Goal: Task Accomplishment & Management: Manage account settings

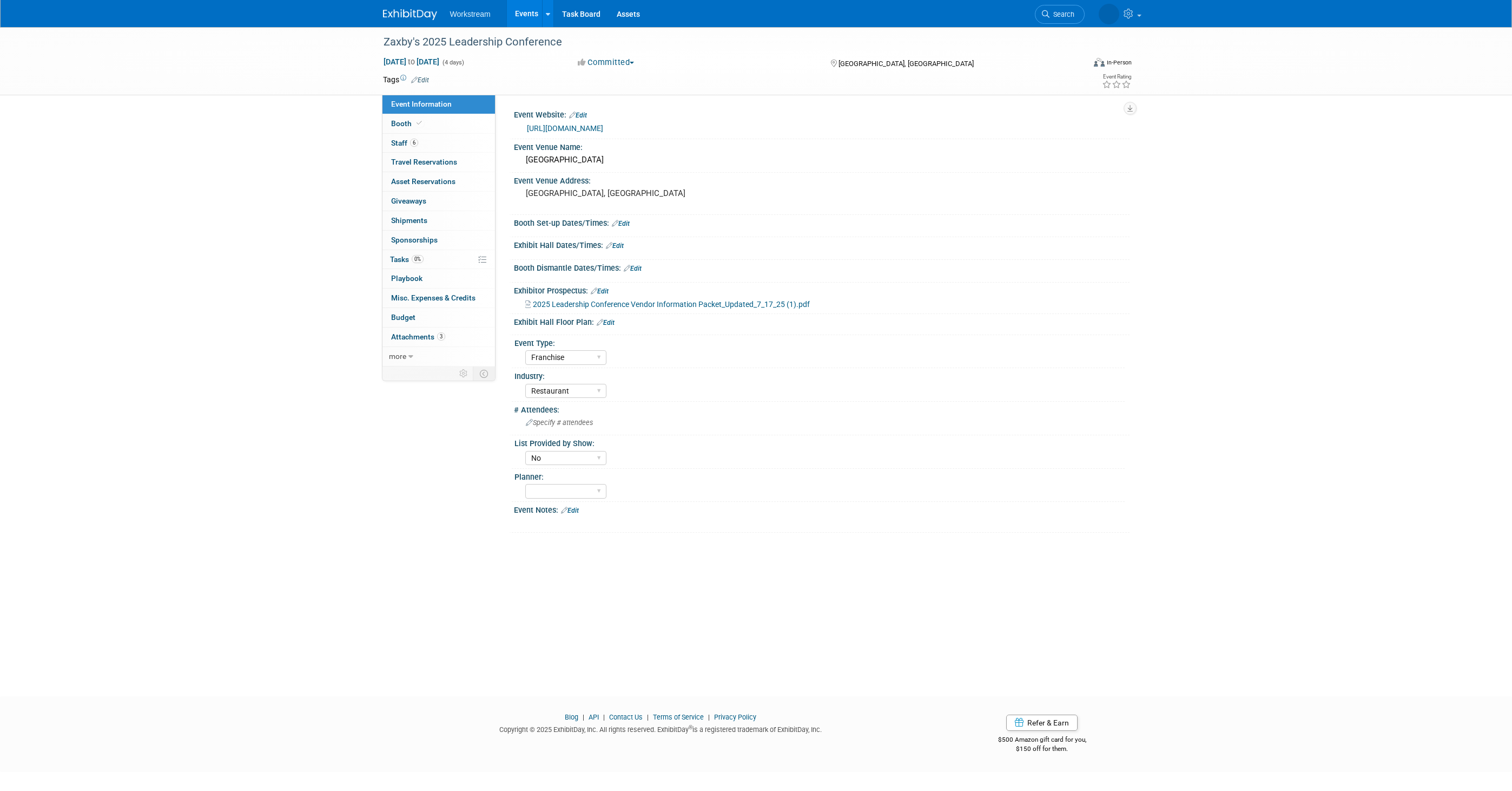
select select "Franchise"
select select "Restaurant"
select select "No"
click at [427, 258] on link "0% Tasks 0%" at bounding box center [439, 260] width 113 height 19
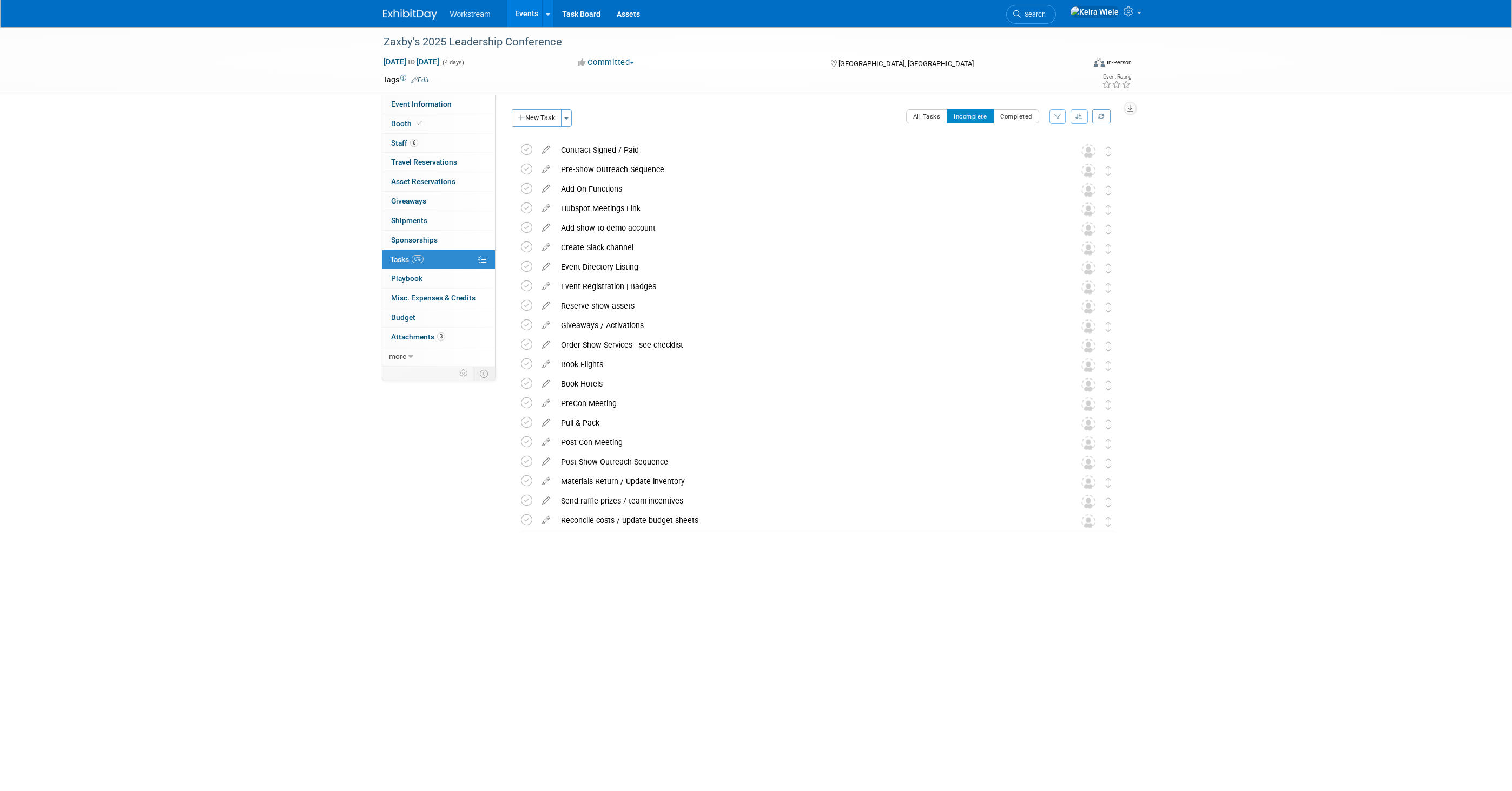
click at [536, 19] on link "Events" at bounding box center [526, 14] width 39 height 27
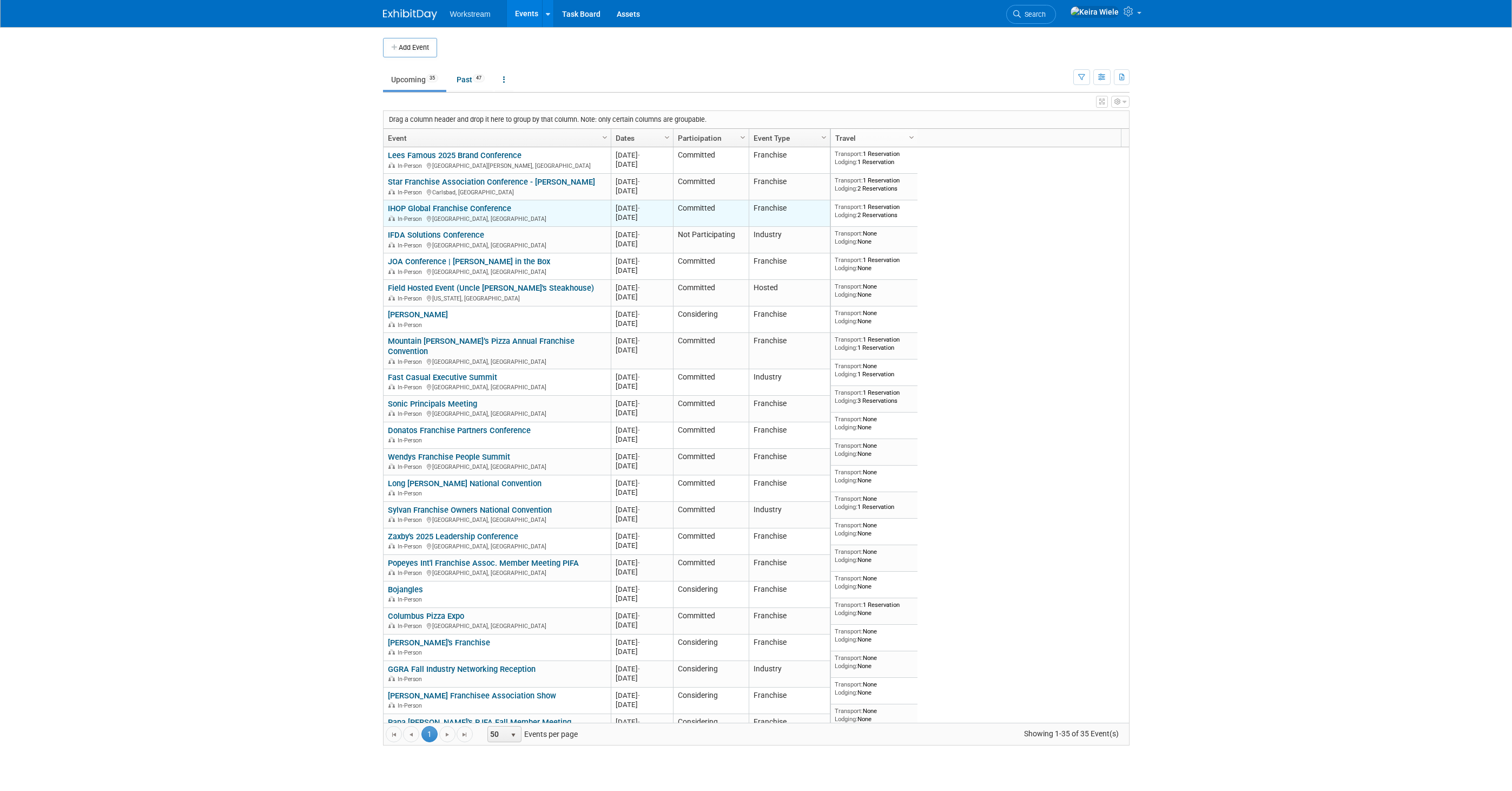
click at [466, 206] on link "IHOP Global Franchise Conference" at bounding box center [450, 208] width 123 height 10
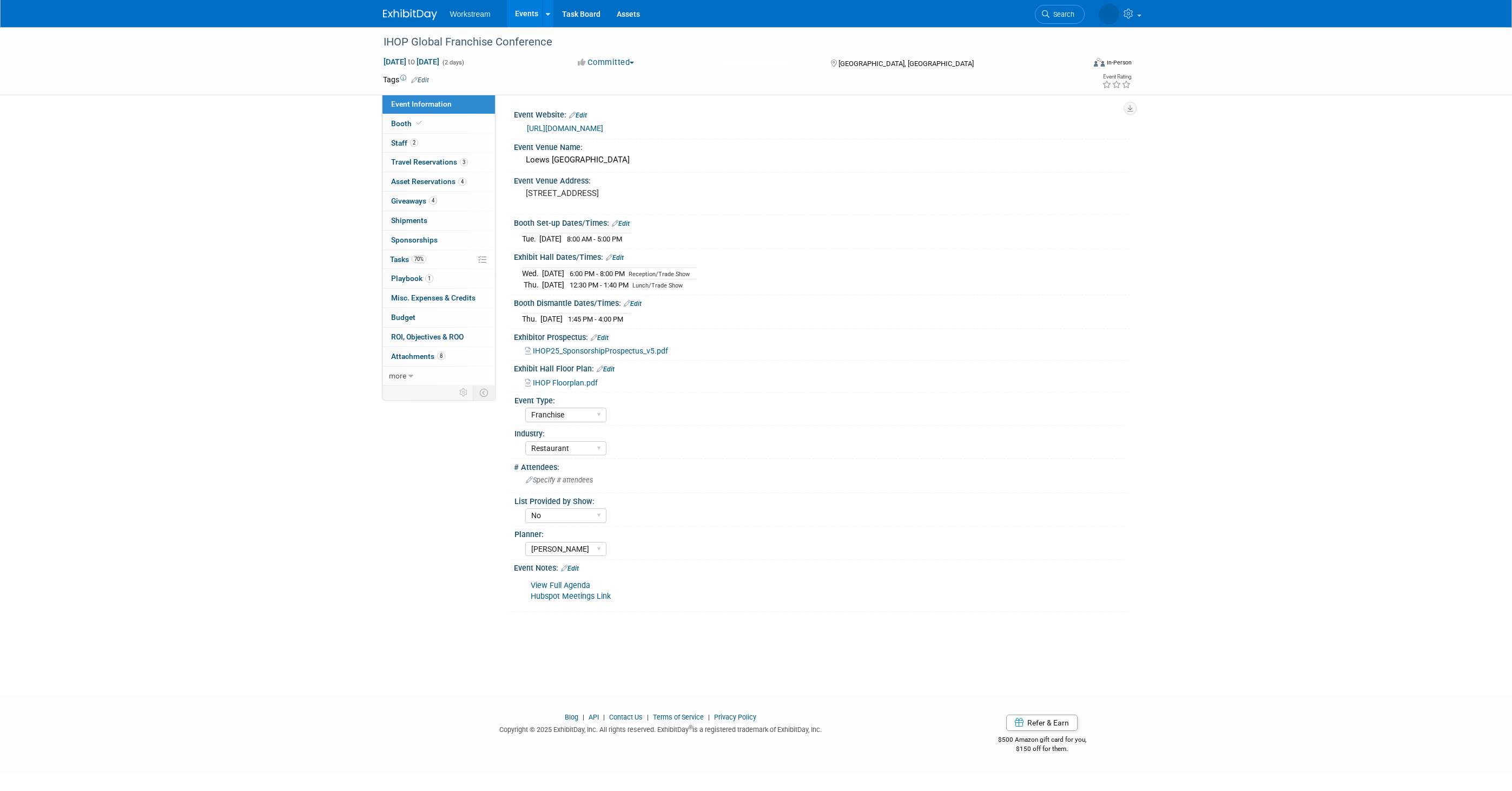
select select "Franchise"
select select "Restaurant"
select select "No"
select select "[PERSON_NAME]"
click at [448, 265] on link "70% Tasks 70%" at bounding box center [439, 260] width 113 height 19
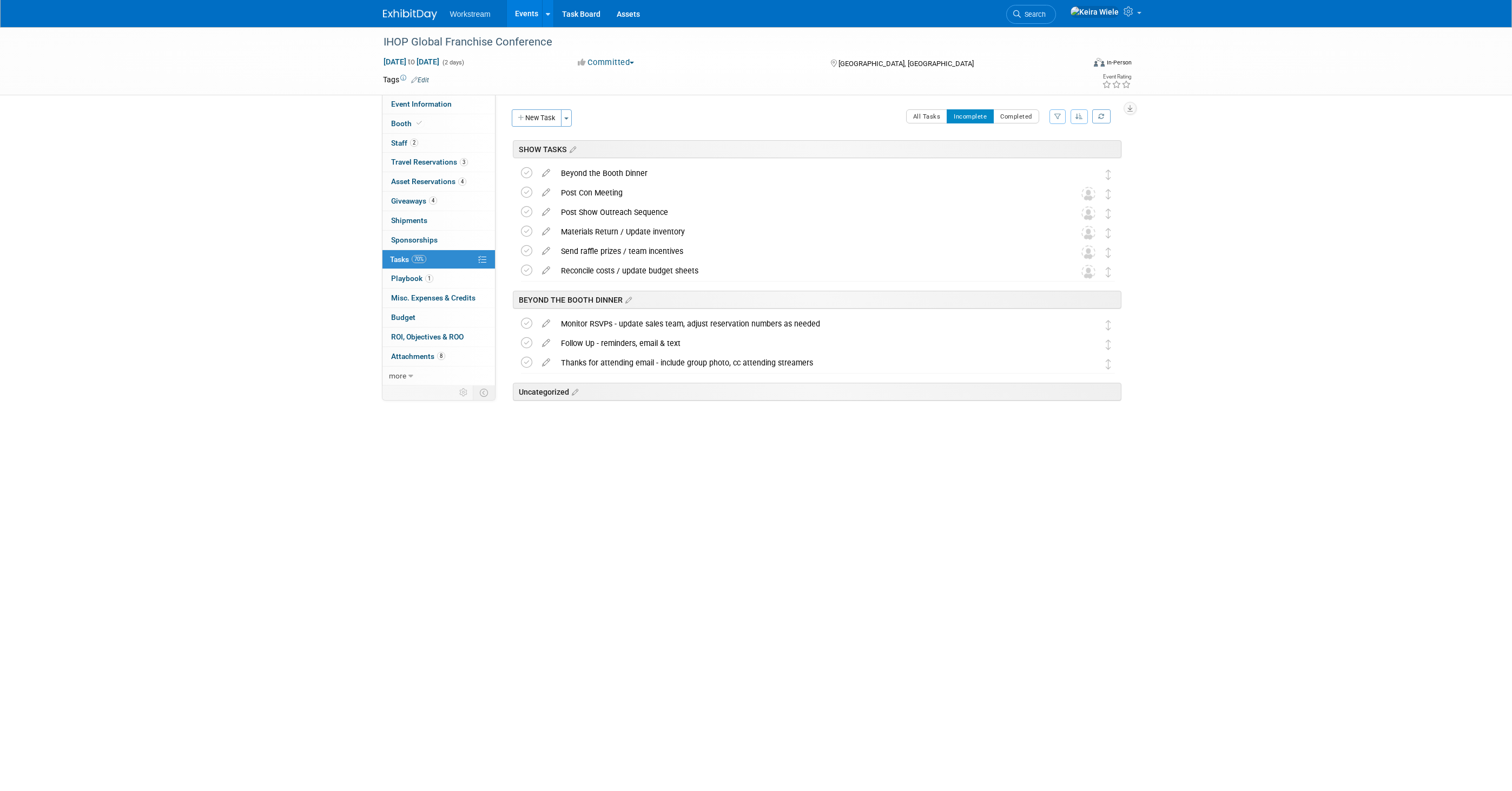
click at [900, 113] on div "All Tasks Incomplete Completed Filter by Assignee -- Select Assignee -- All una…" at bounding box center [849, 120] width 544 height 23
click at [920, 116] on button "All Tasks" at bounding box center [927, 116] width 42 height 14
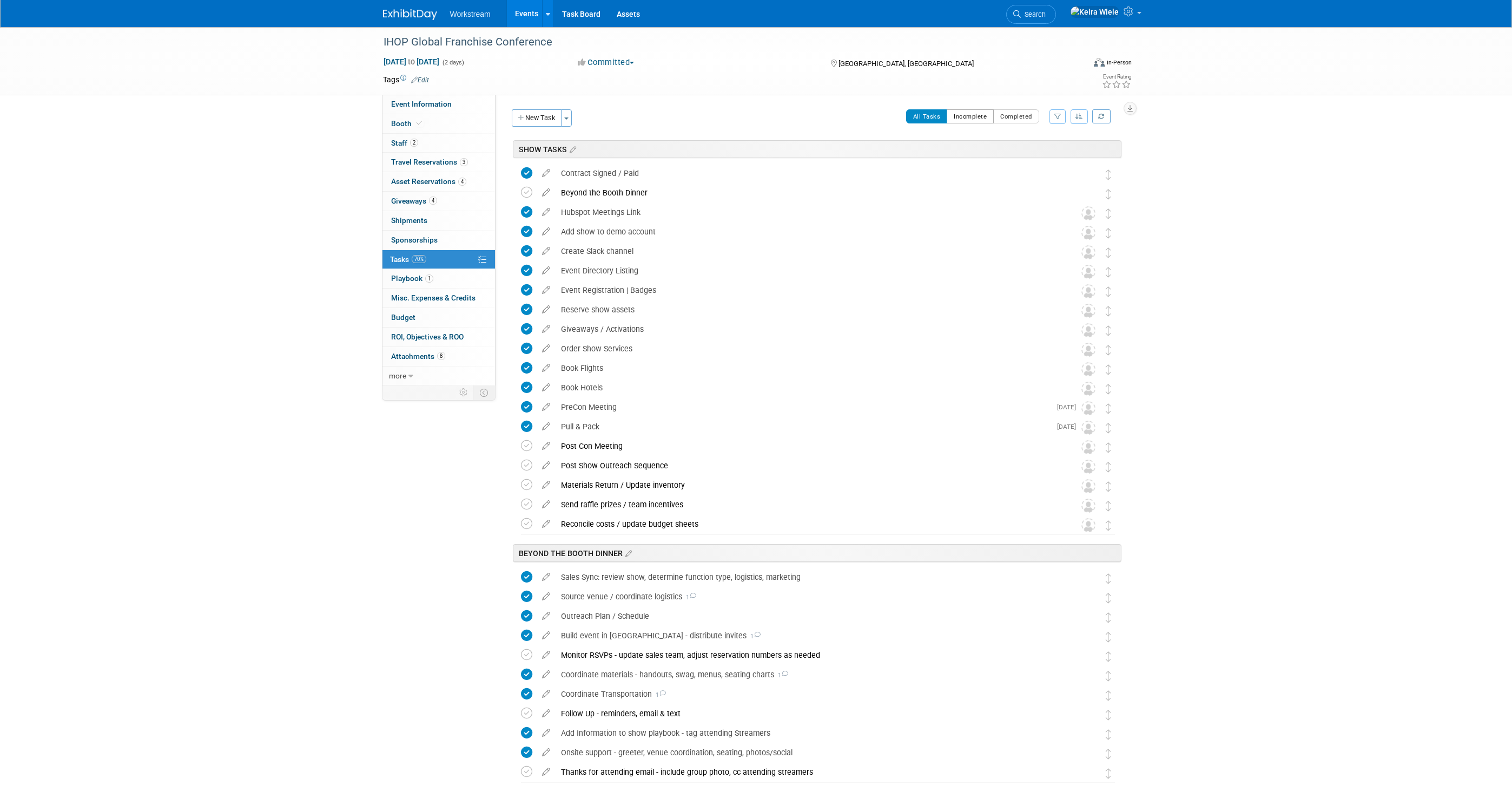
click at [960, 114] on button "Incomplete" at bounding box center [970, 116] width 47 height 14
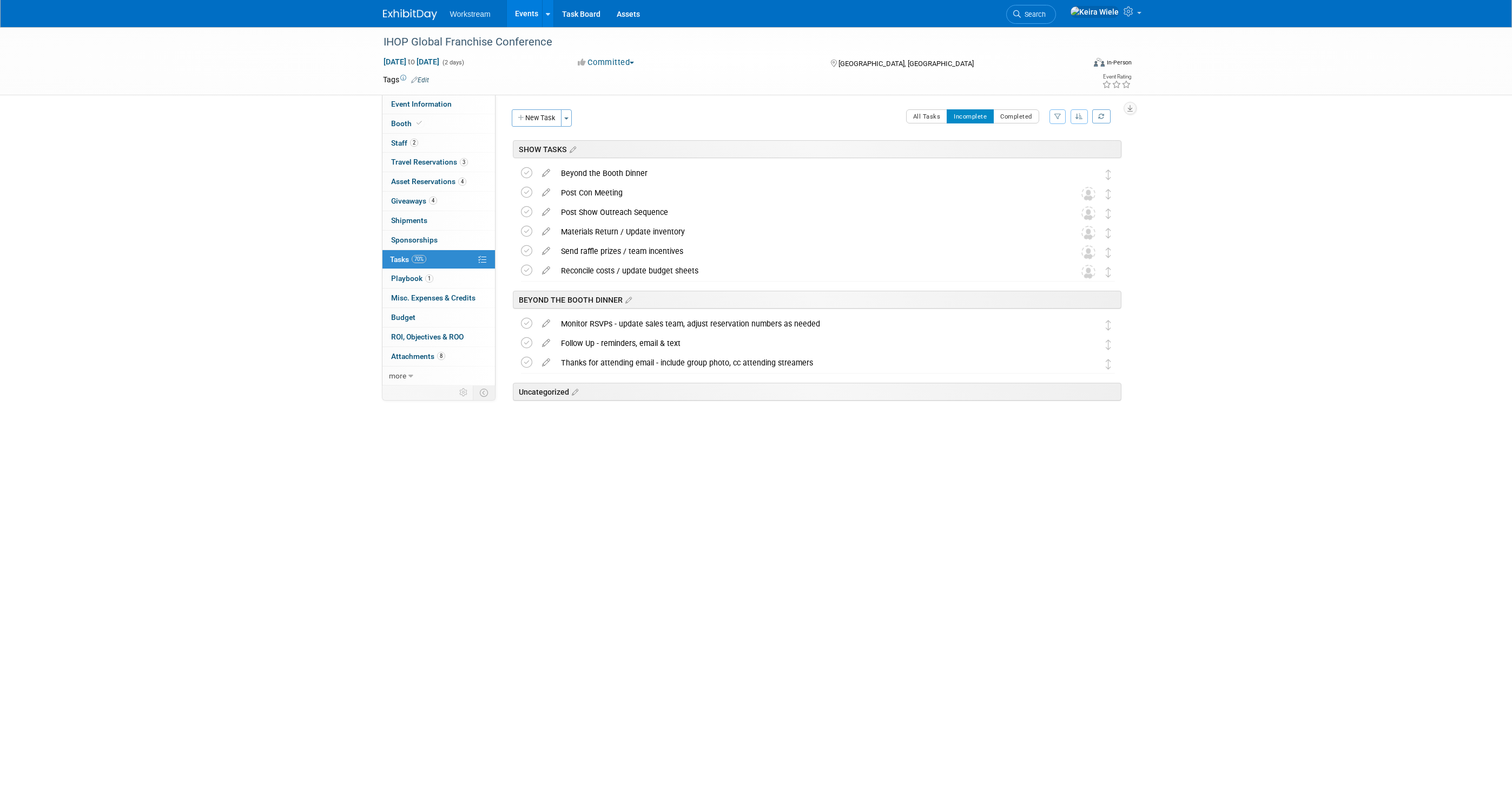
click at [1241, 264] on div "IHOP Global Franchise Conference Sep 24, 2025 to Sep 25, 2025 (2 days) Sep 24, …" at bounding box center [756, 352] width 1512 height 649
click at [227, 176] on div "IHOP Global Franchise Conference Sep 24, 2025 to Sep 25, 2025 (2 days) Sep 24, …" at bounding box center [756, 352] width 1512 height 649
